Goal: Transaction & Acquisition: Obtain resource

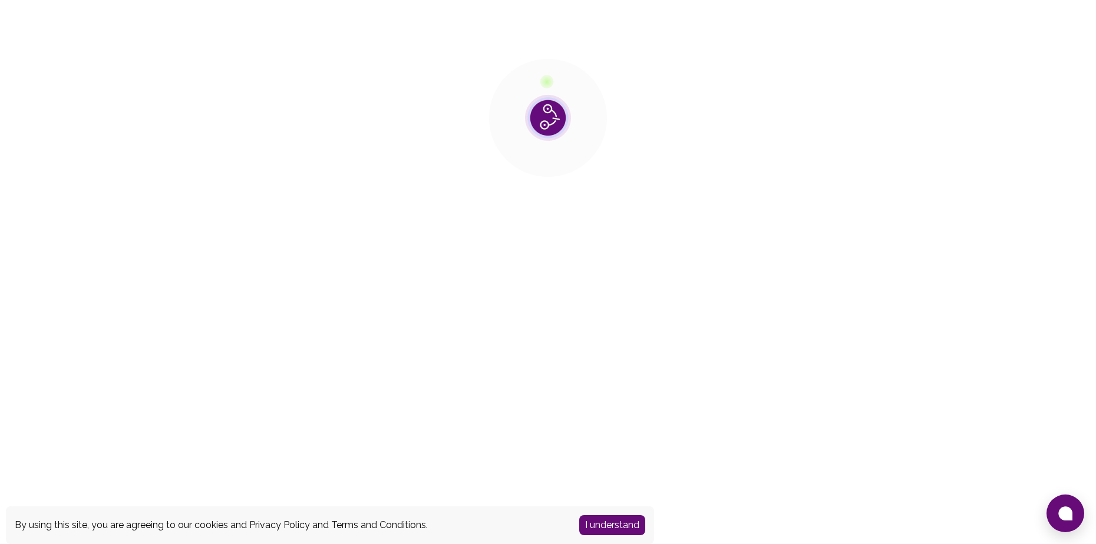
click at [609, 536] on div "I understand" at bounding box center [612, 525] width 84 height 38
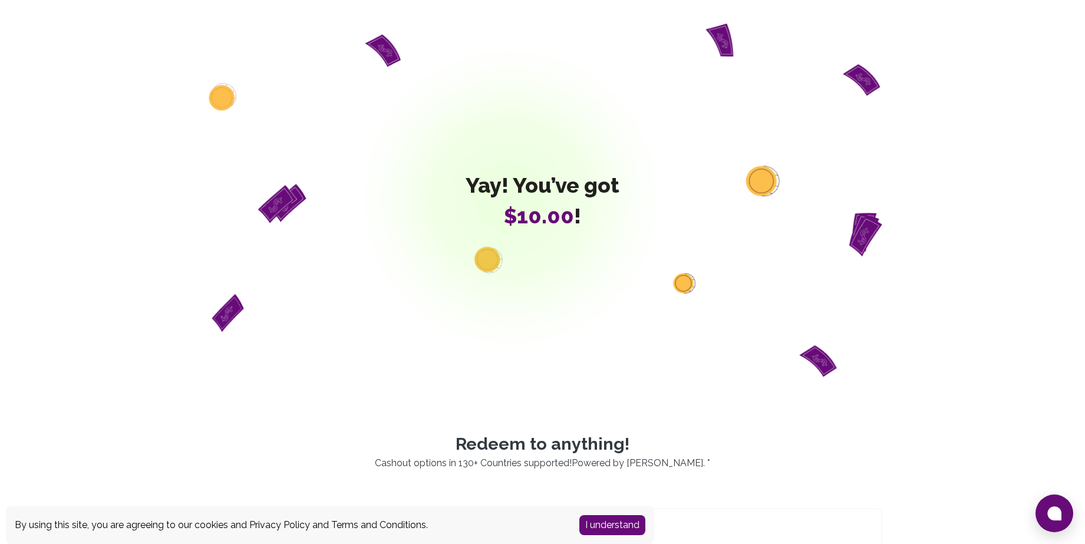
click at [615, 524] on button "I understand" at bounding box center [612, 525] width 66 height 20
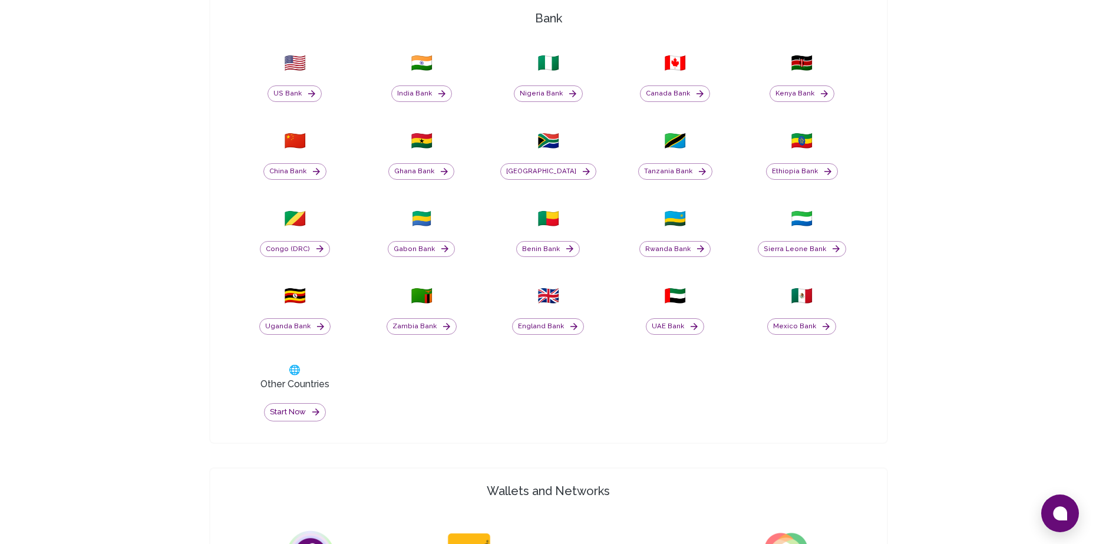
scroll to position [513, 0]
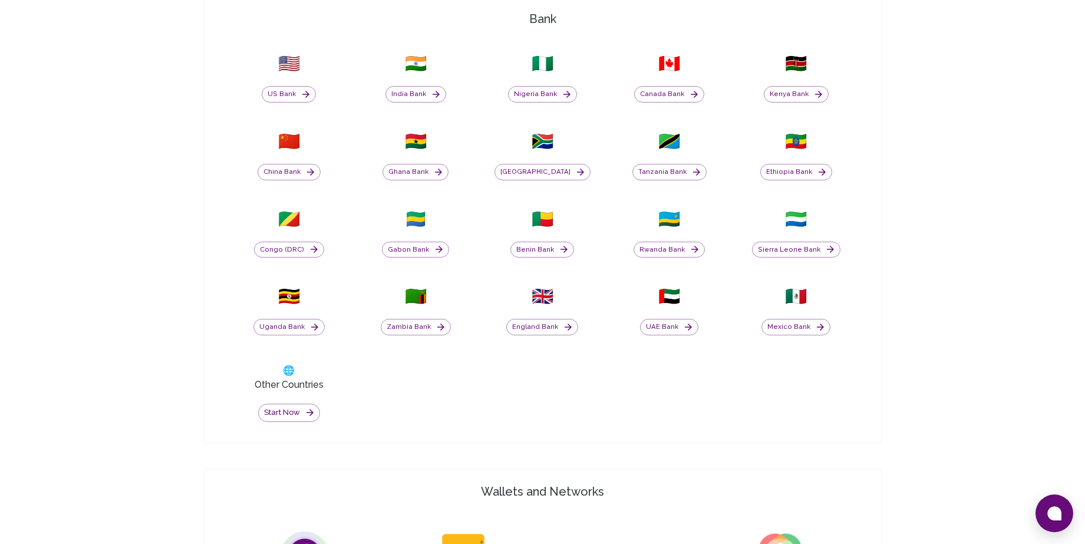
click at [409, 85] on div "India Bank" at bounding box center [415, 88] width 113 height 28
click at [409, 90] on button "India Bank" at bounding box center [415, 94] width 61 height 16
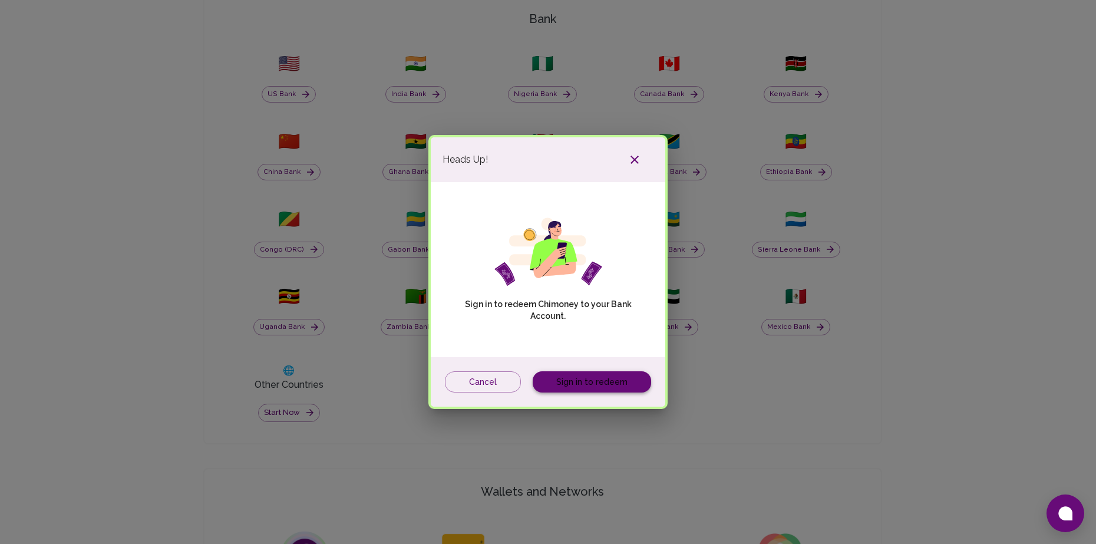
click at [614, 372] on link "Sign in to redeem" at bounding box center [592, 382] width 118 height 22
